Goal: Task Accomplishment & Management: Manage account settings

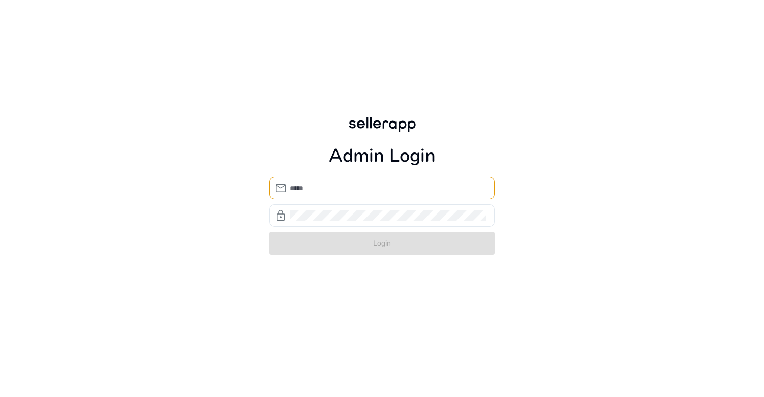
type input "**********"
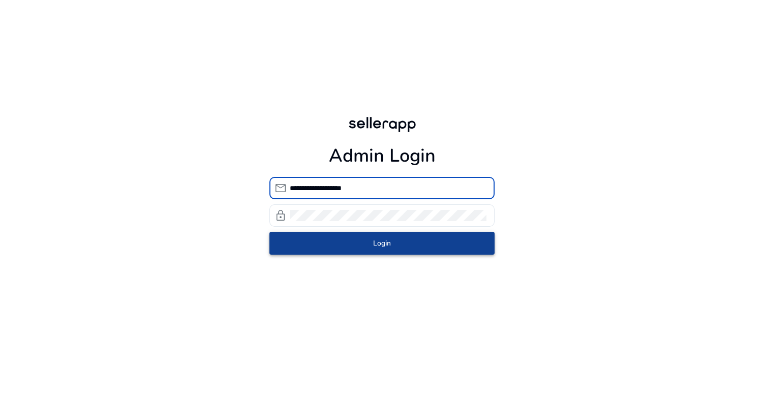
click at [413, 245] on span "submit" at bounding box center [381, 243] width 225 height 24
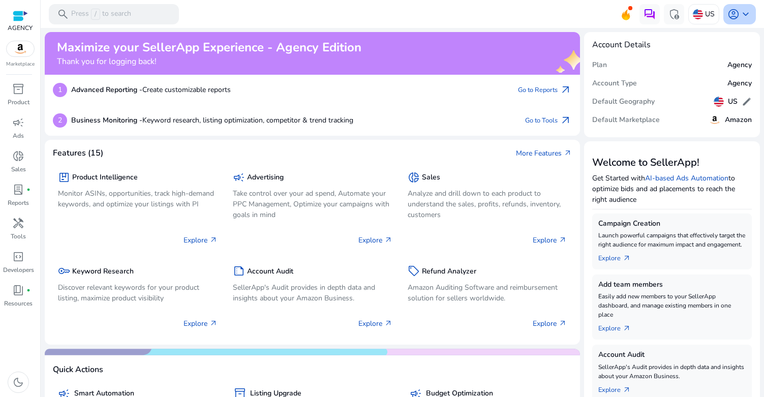
click at [735, 12] on span "account_circle" at bounding box center [733, 14] width 12 height 12
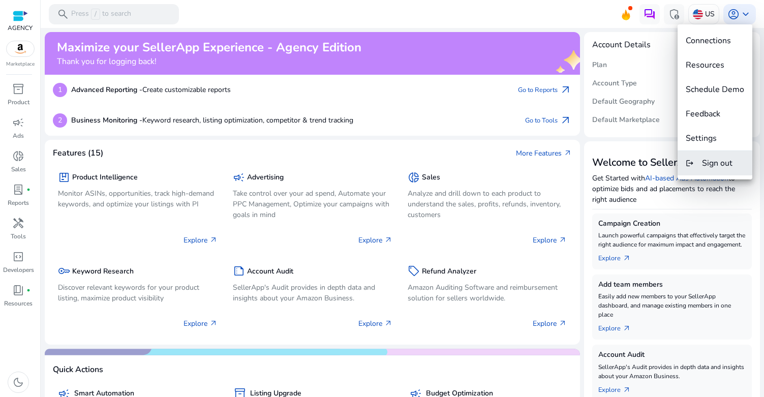
click at [714, 167] on span "Sign out" at bounding box center [717, 163] width 30 height 11
